Goal: Information Seeking & Learning: Learn about a topic

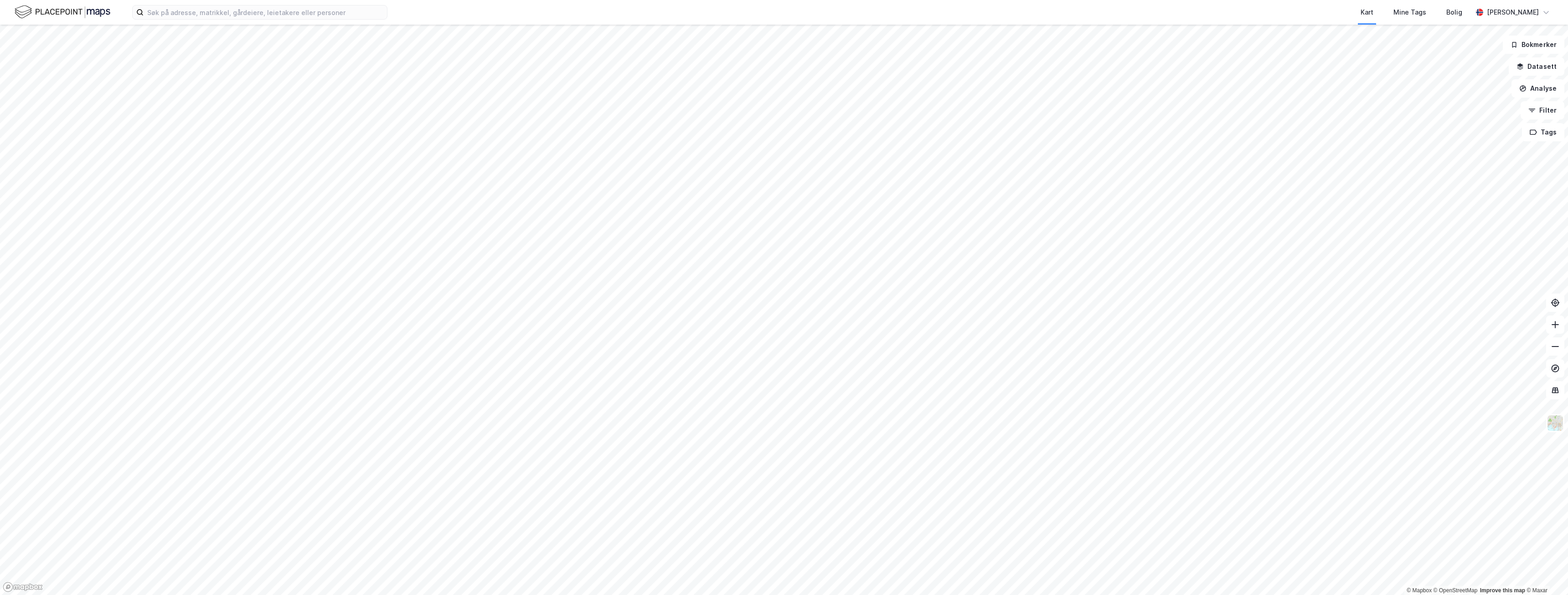
click at [226, 22] on div "Kart Mine Tags Bolig [PERSON_NAME]" at bounding box center [784, 12] width 1568 height 25
click at [227, 11] on input at bounding box center [266, 13] width 243 height 14
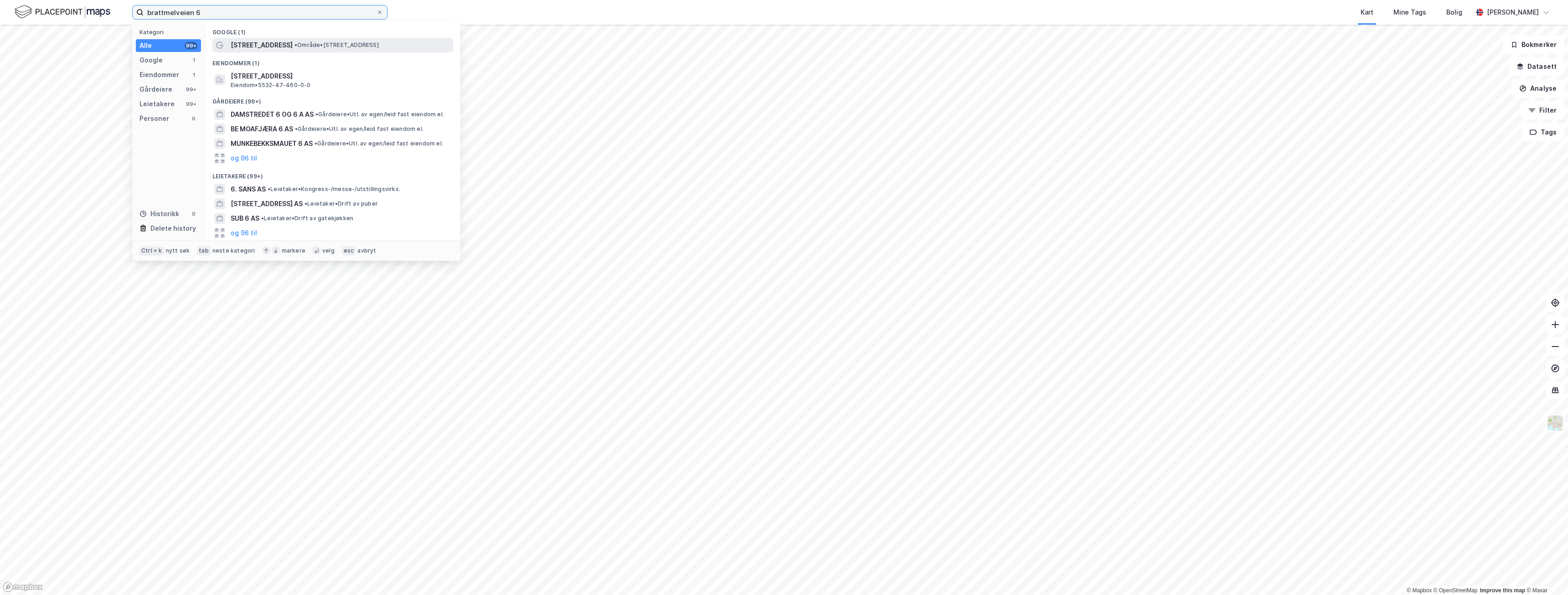
type input "brattmelveien 6"
click at [262, 46] on span "[STREET_ADDRESS]" at bounding box center [261, 44] width 62 height 11
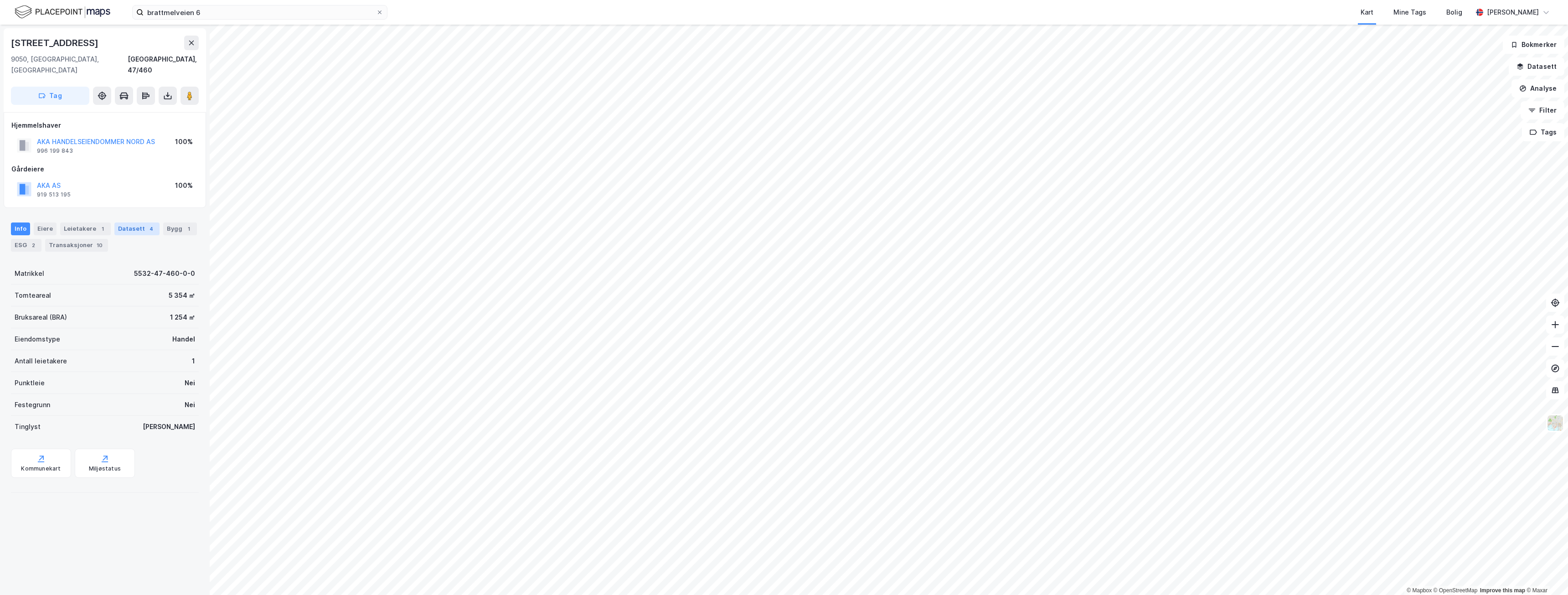
click at [139, 223] on div "Datasett 4" at bounding box center [137, 228] width 45 height 13
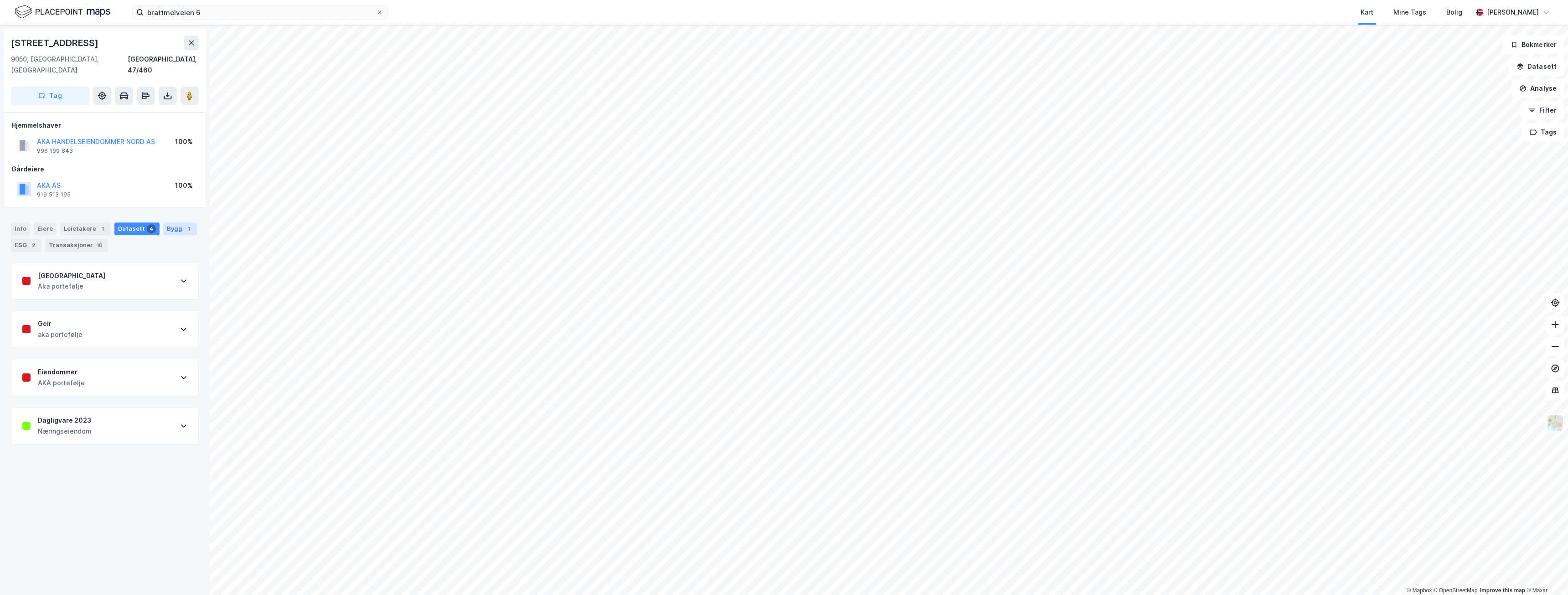
click at [175, 223] on div "Bygg 1" at bounding box center [180, 228] width 33 height 13
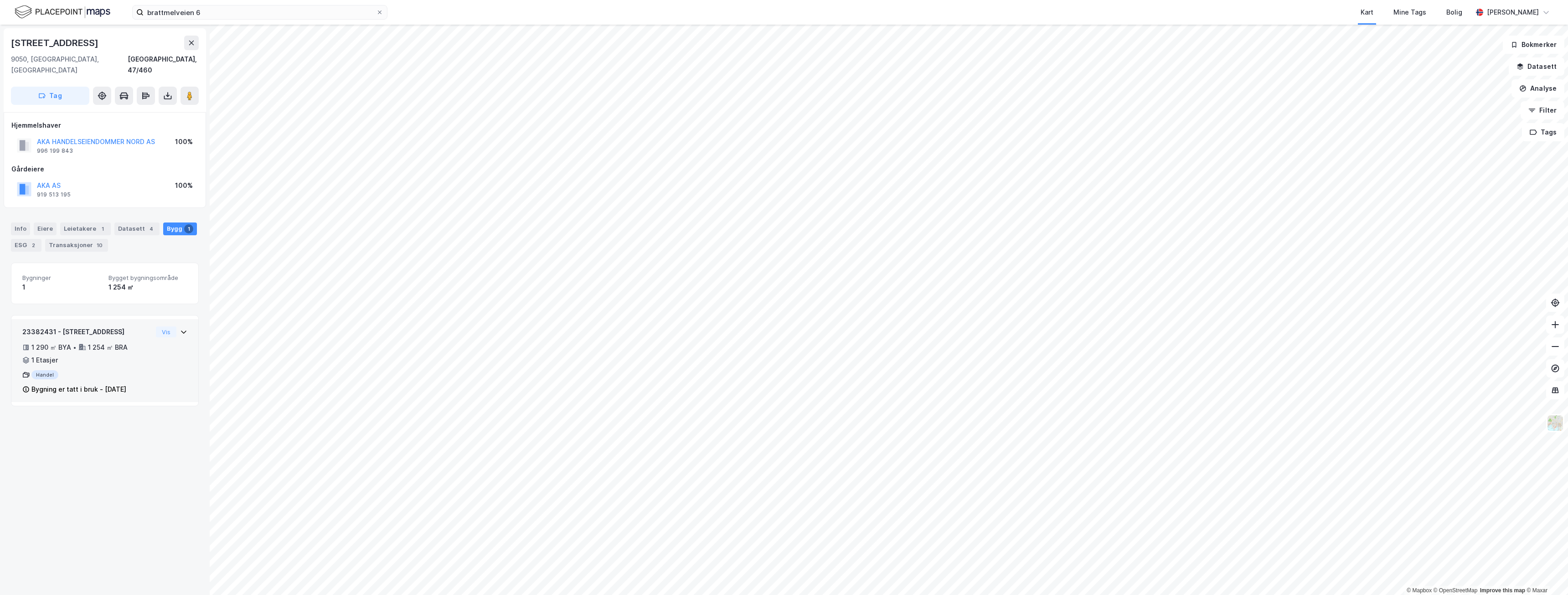
click at [180, 328] on icon at bounding box center [183, 331] width 7 height 7
click at [161, 326] on button "Vis" at bounding box center [166, 331] width 21 height 11
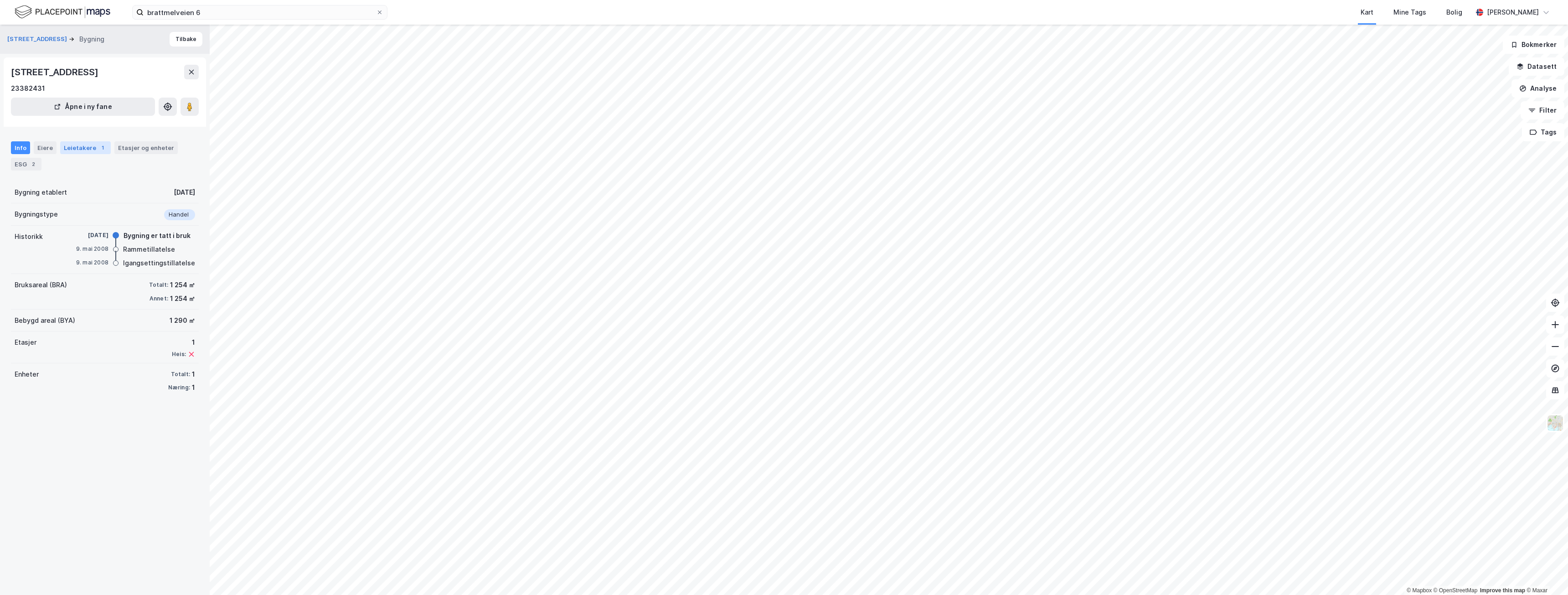
click at [93, 147] on div "Leietakere 1" at bounding box center [85, 147] width 51 height 13
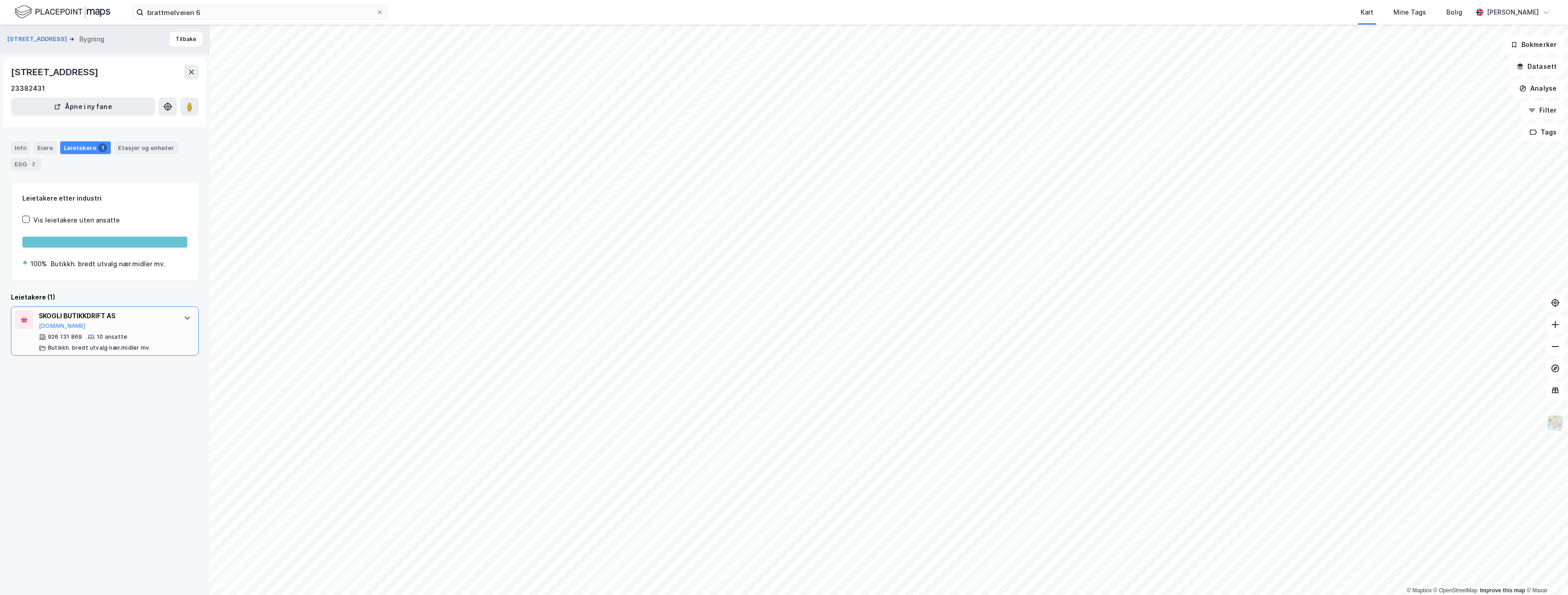
click at [183, 317] on icon at bounding box center [186, 317] width 7 height 7
